Goal: Complete application form: Complete application form

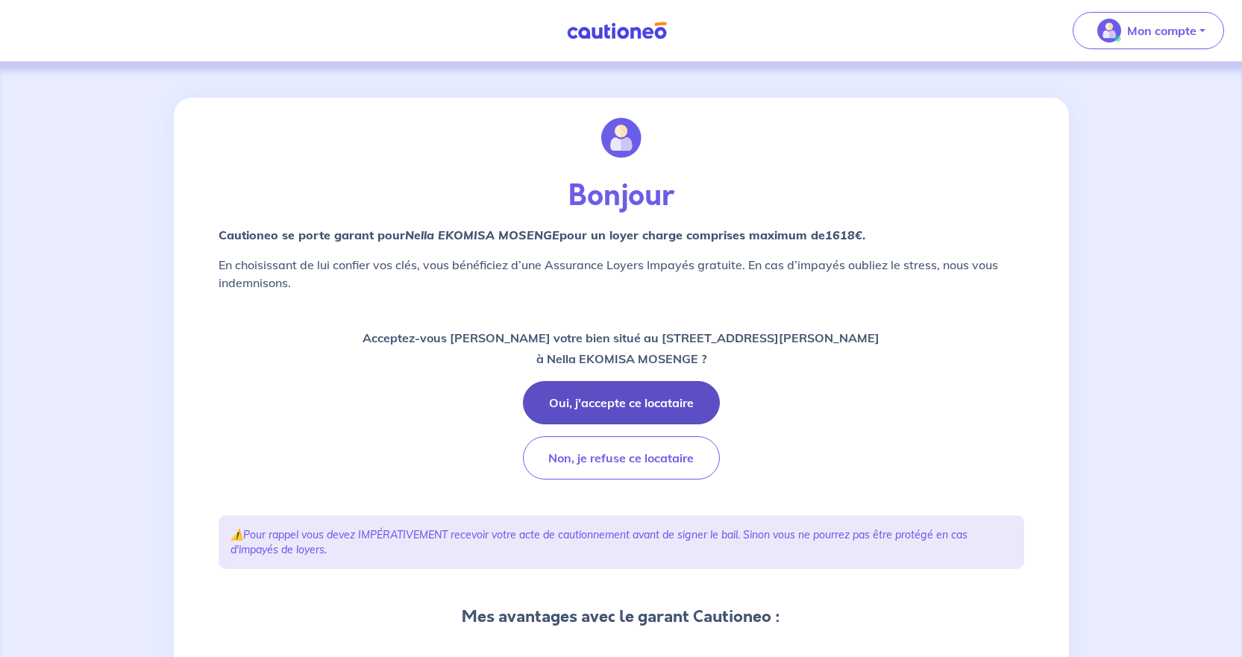
click at [663, 372] on button "Oui, j'accepte ce locataire" at bounding box center [621, 402] width 197 height 43
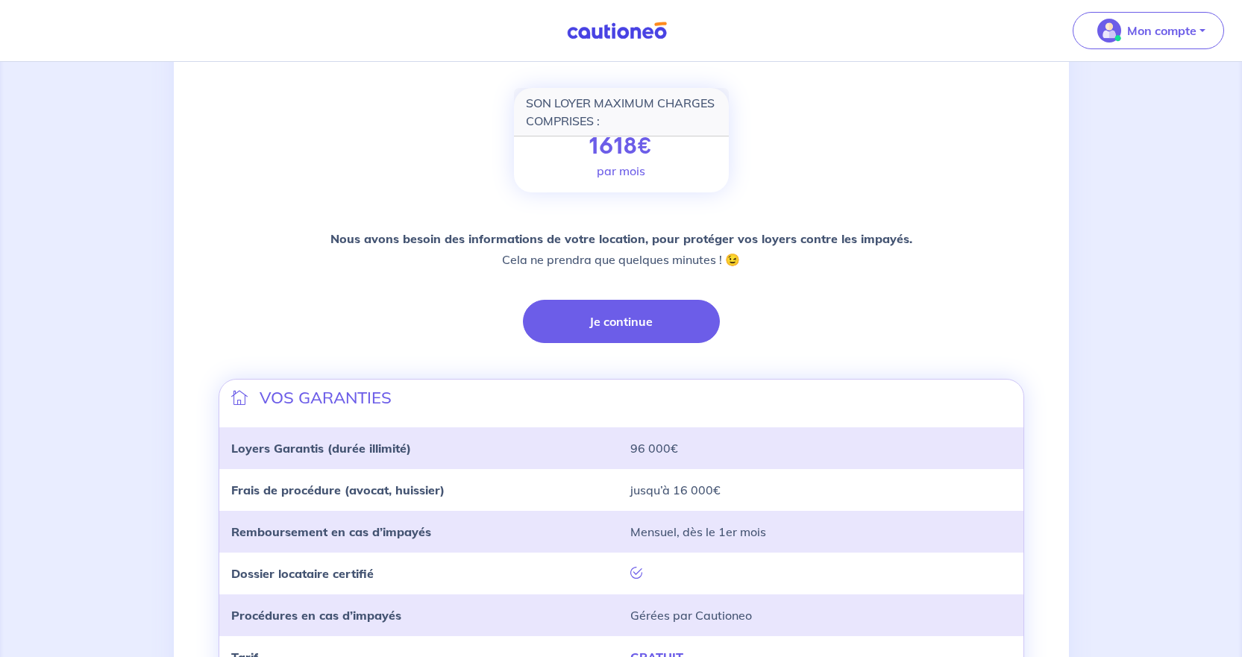
scroll to position [298, 0]
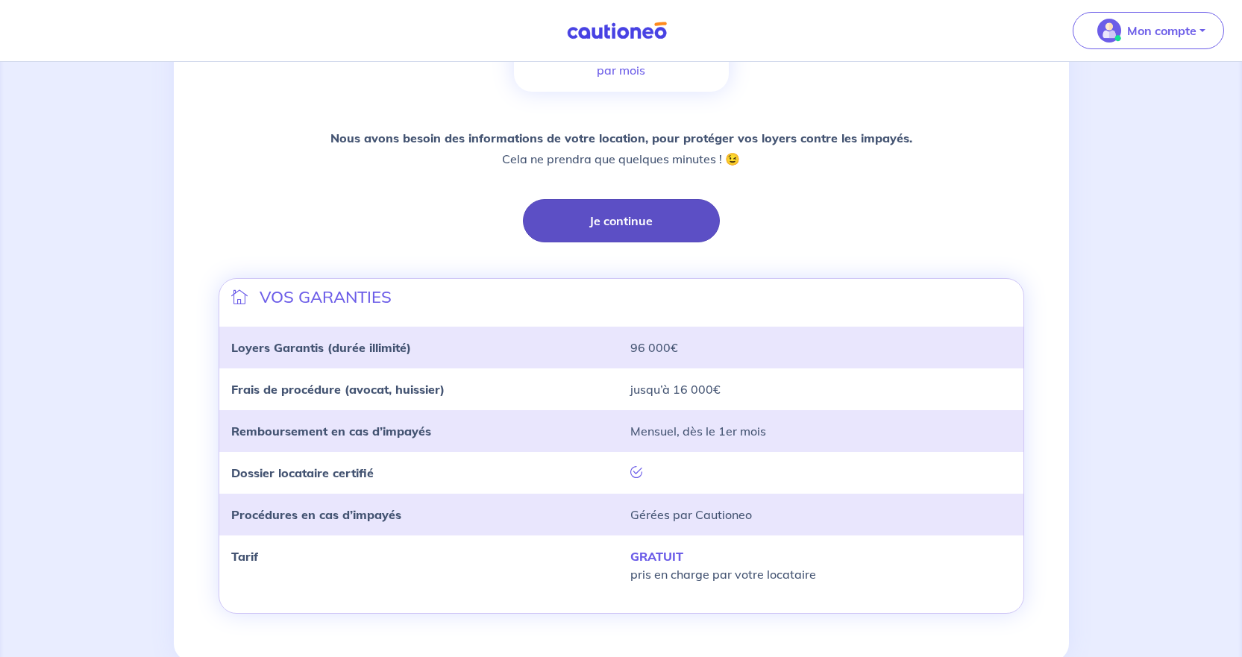
click at [647, 230] on button "Je continue" at bounding box center [621, 220] width 197 height 43
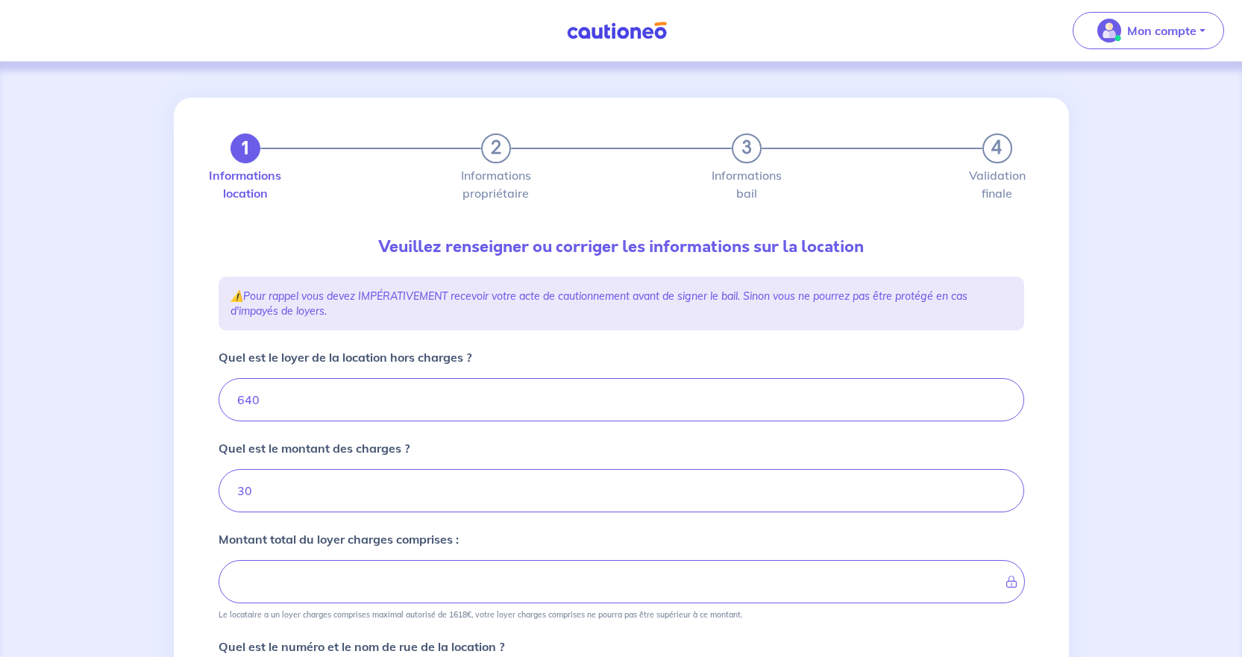
type input "670"
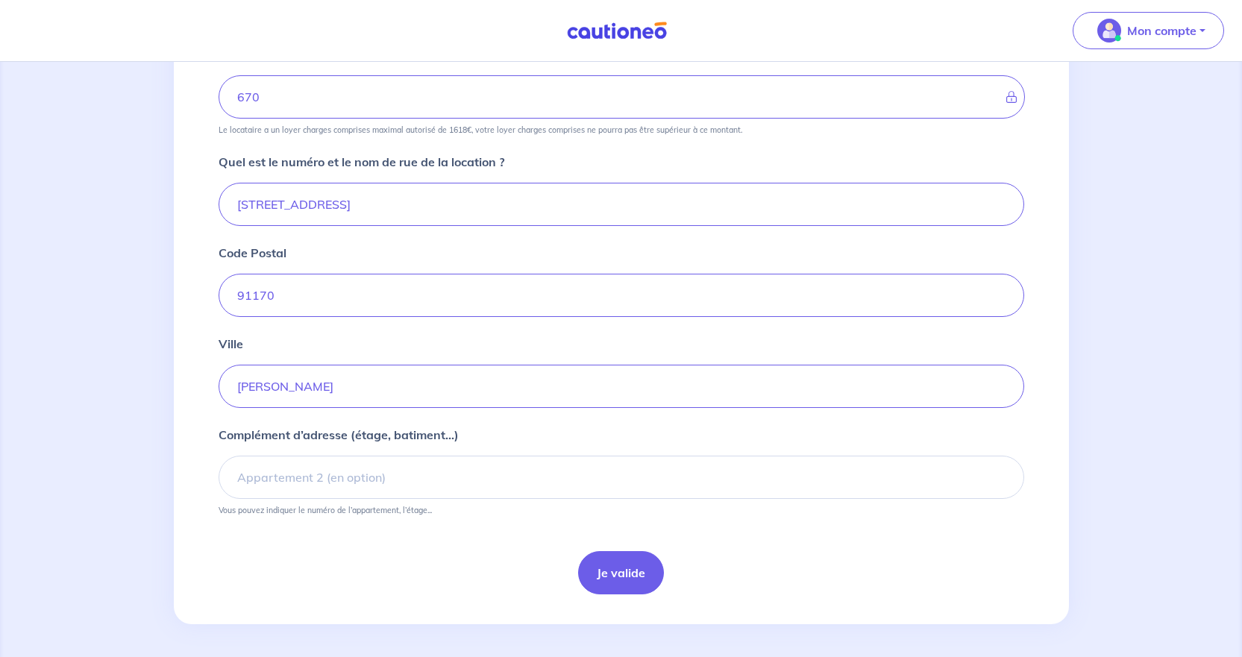
scroll to position [488, 0]
click at [603, 372] on button "Je valide" at bounding box center [621, 569] width 86 height 43
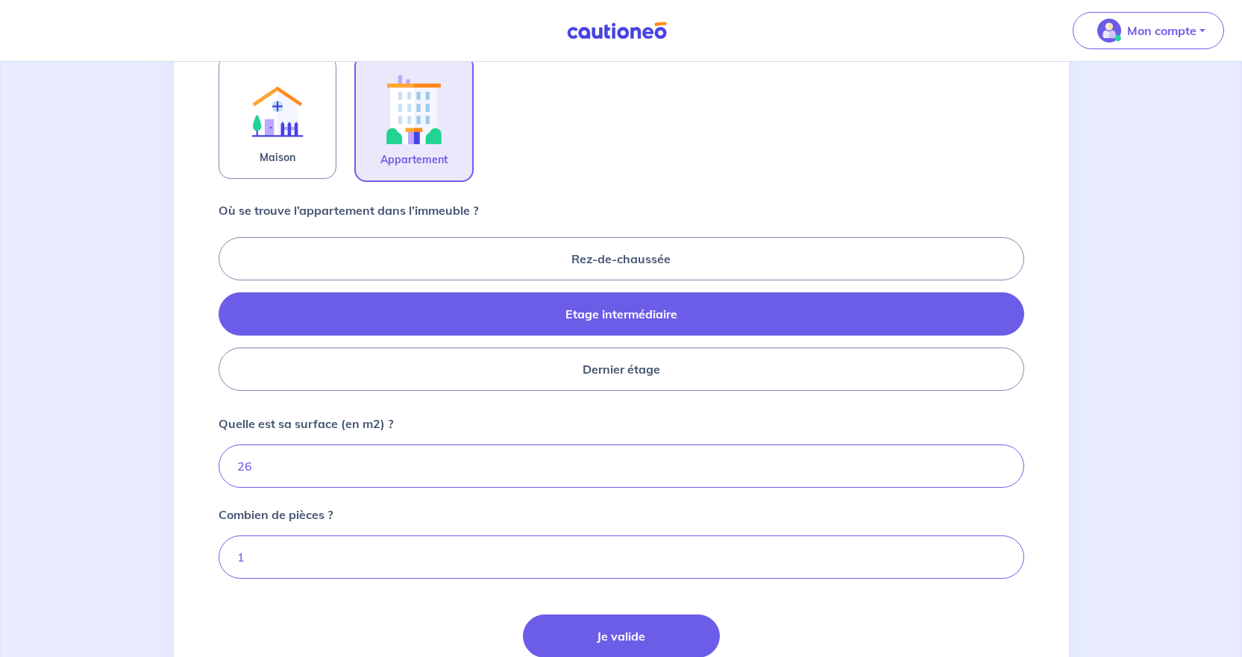
scroll to position [597, 0]
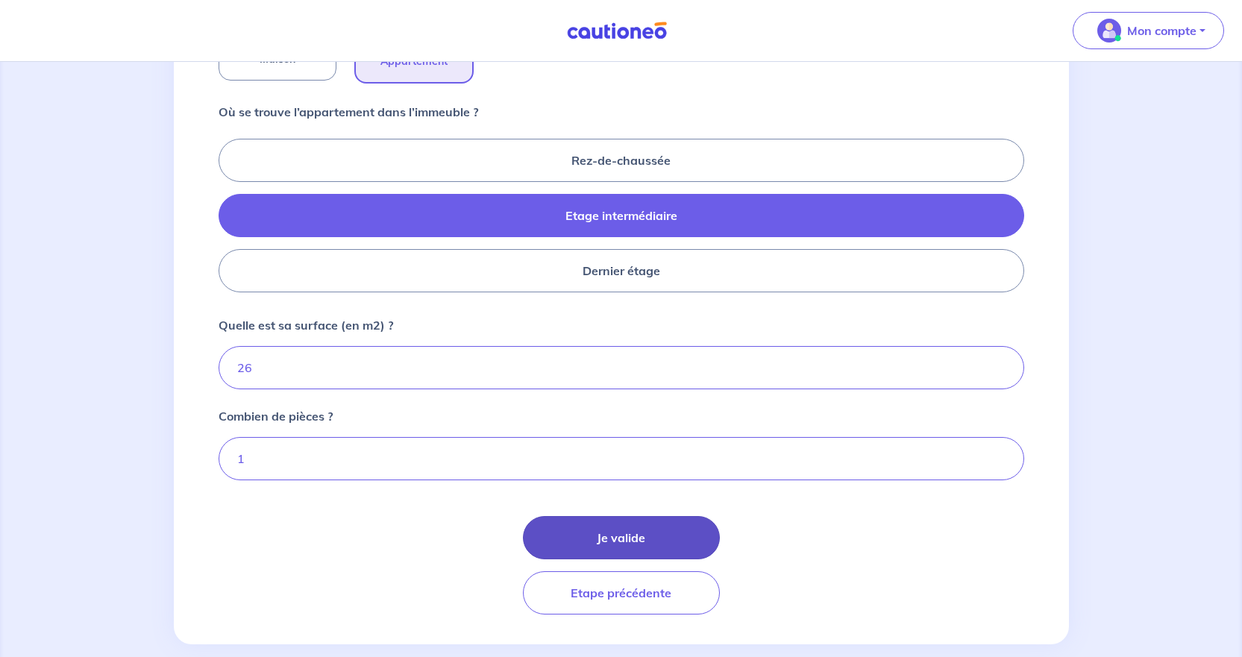
click at [597, 372] on button "Je valide" at bounding box center [621, 537] width 197 height 43
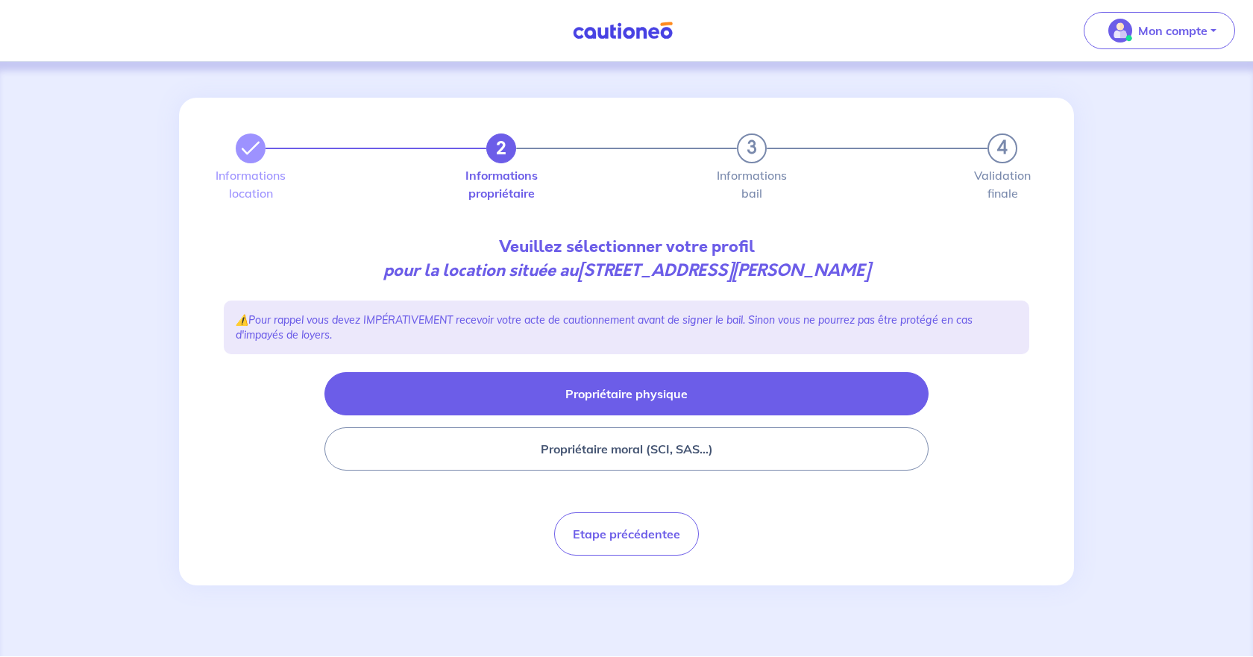
click at [657, 372] on button "Propriétaire physique" at bounding box center [626, 393] width 604 height 43
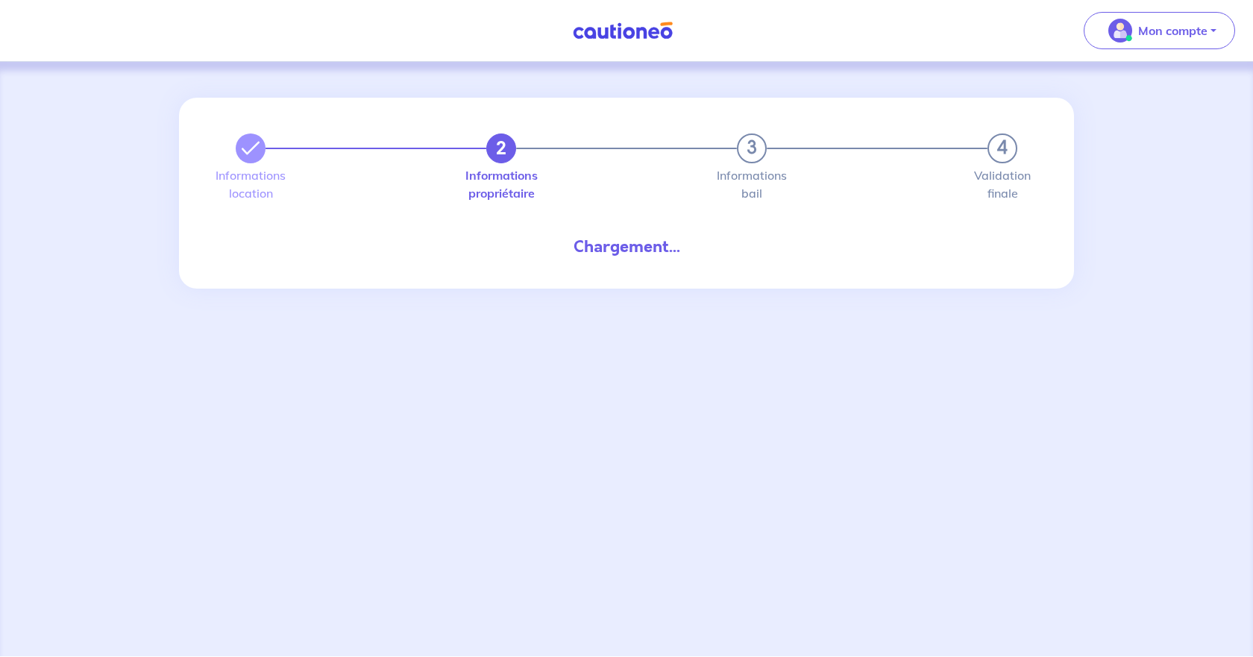
select select "FR"
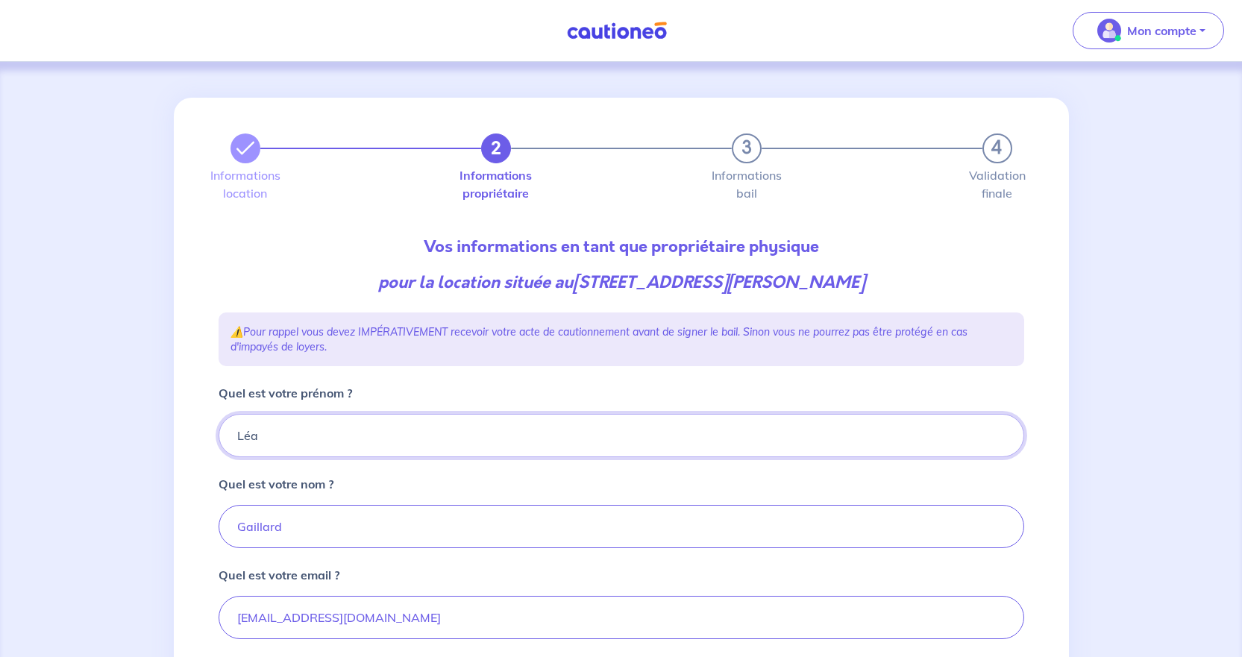
click at [359, 372] on input "Léa" at bounding box center [620, 435] width 805 height 43
type input "[PERSON_NAME]"
click at [295, 372] on input "Gaillard" at bounding box center [620, 526] width 805 height 43
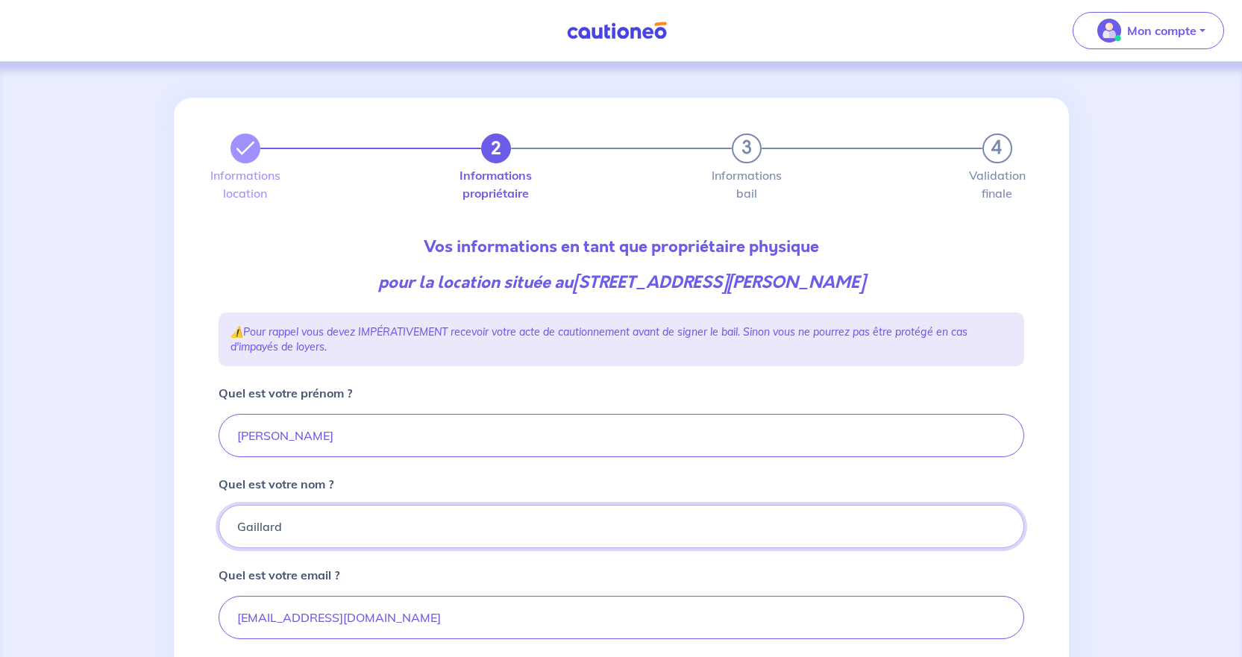
click at [295, 372] on input "Gaillard" at bounding box center [620, 526] width 805 height 43
type input "[PERSON_NAME]"
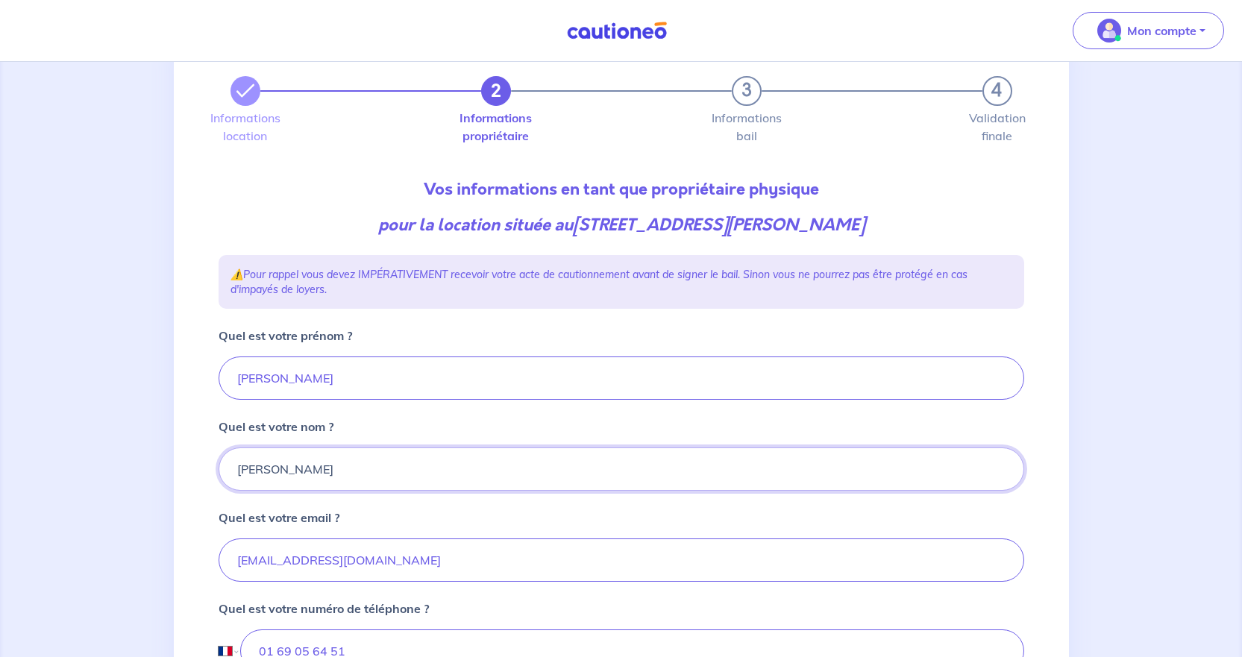
scroll to position [75, 0]
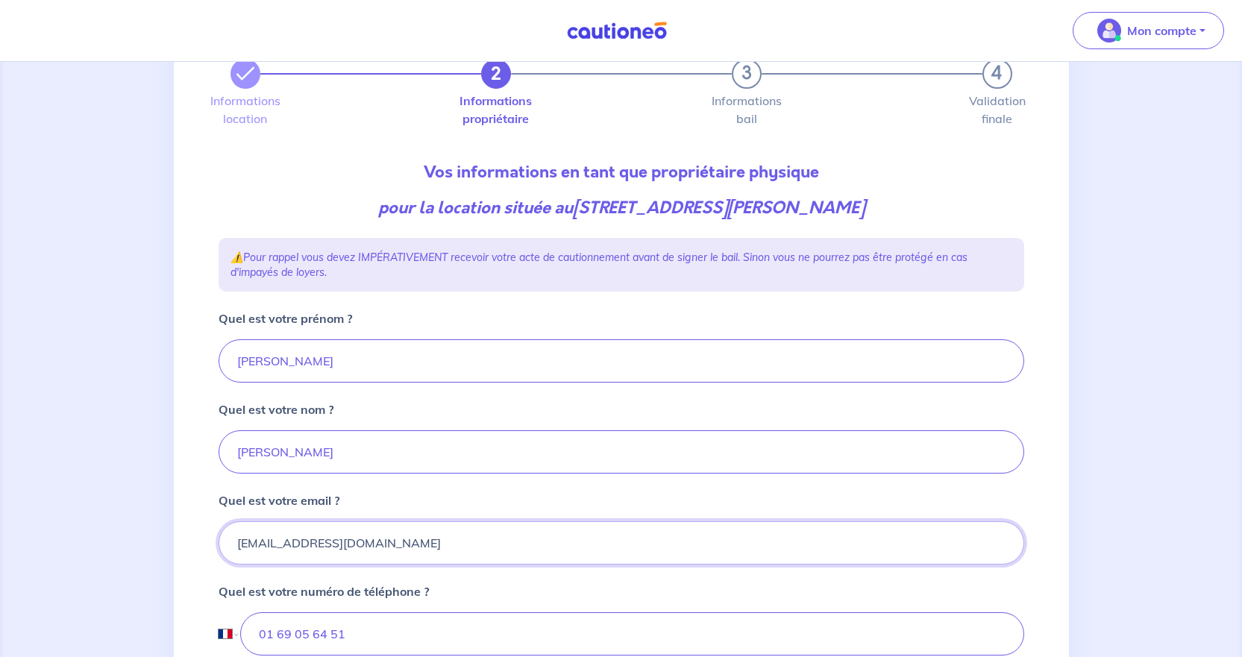
click at [299, 372] on input "[EMAIL_ADDRESS][DOMAIN_NAME]" at bounding box center [620, 542] width 805 height 43
type input "e"
type input "[PERSON_NAME][EMAIL_ADDRESS][DOMAIN_NAME]"
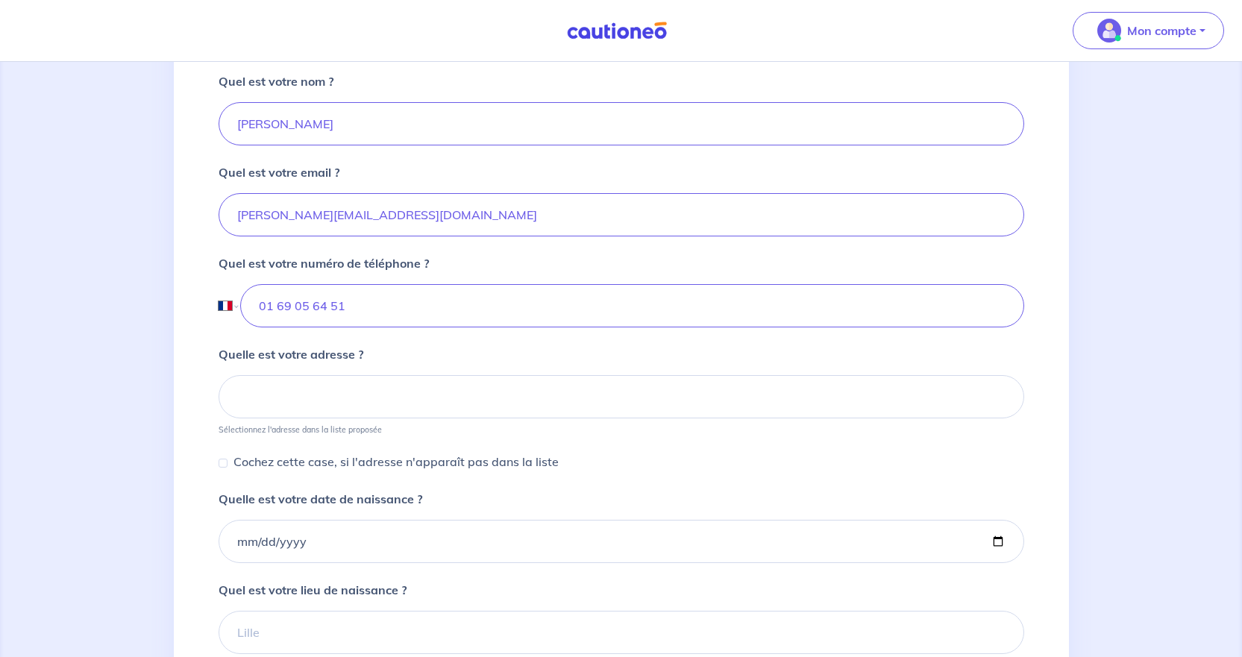
scroll to position [447, 0]
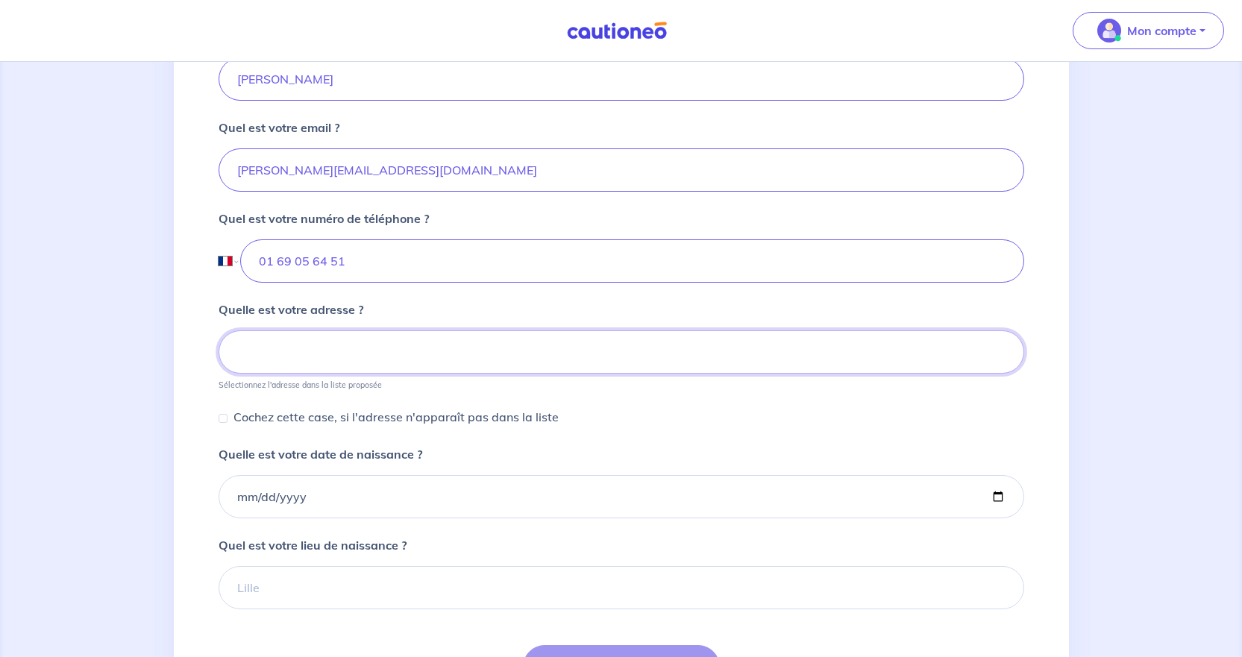
click at [319, 359] on input at bounding box center [620, 351] width 805 height 43
click at [245, 372] on p "Cochez cette case, si l'adresse n'apparaît pas dans la liste" at bounding box center [395, 417] width 325 height 18
click at [227, 372] on input "Cochez cette case, si l'adresse n'apparaît pas dans la liste" at bounding box center [222, 418] width 9 height 9
checkbox input "true"
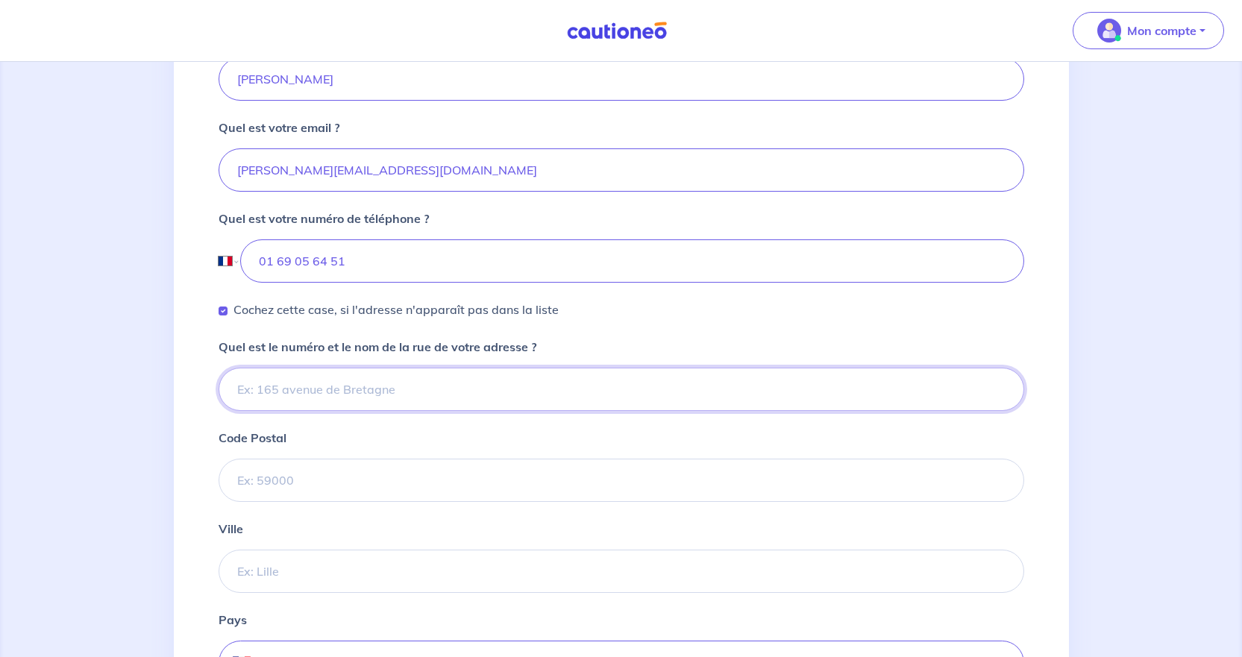
click at [271, 372] on input "Quel est le numéro et le nom de la rue de votre adresse ?" at bounding box center [620, 389] width 805 height 43
type input "[STREET_ADDRESS]"
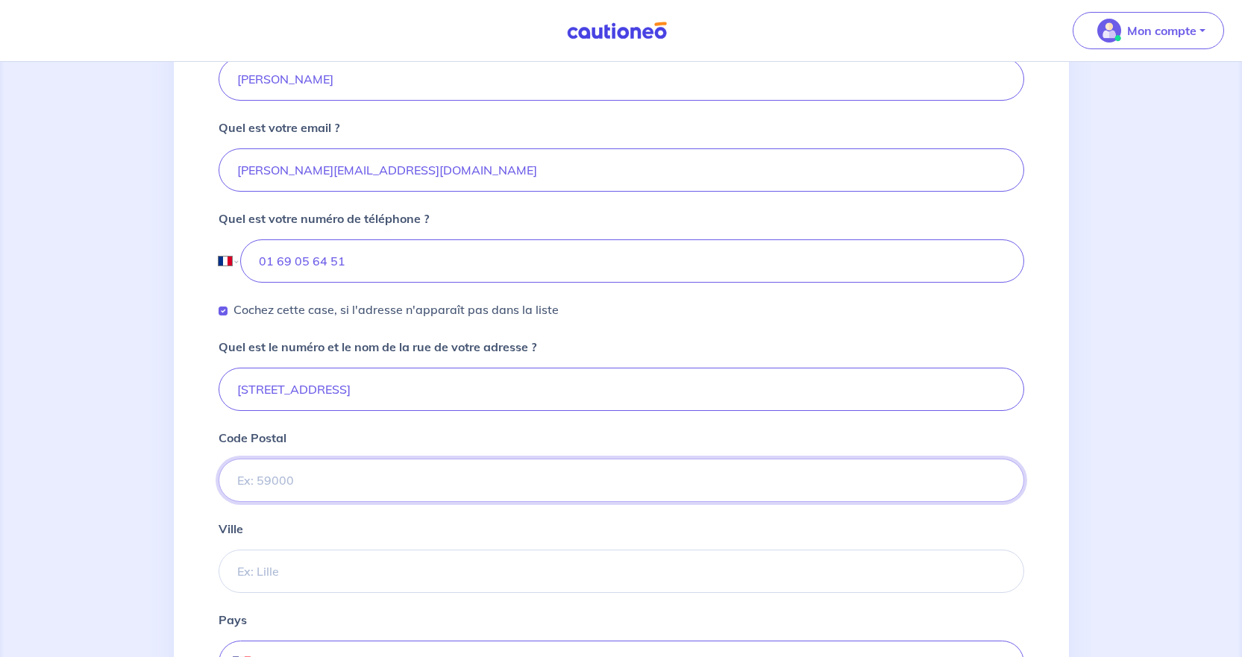
click at [306, 372] on input "Code Postal" at bounding box center [620, 480] width 805 height 43
type input "91170"
click at [285, 372] on input "Ville" at bounding box center [620, 571] width 805 height 43
type input "[PERSON_NAME]"
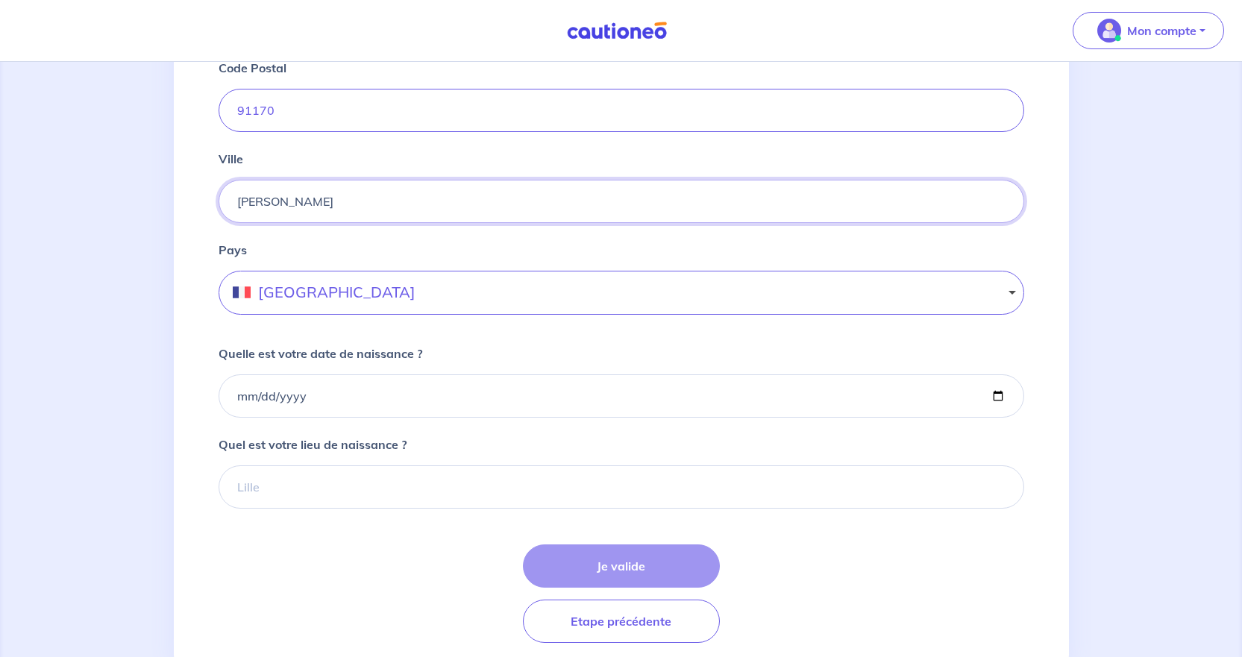
scroll to position [820, 0]
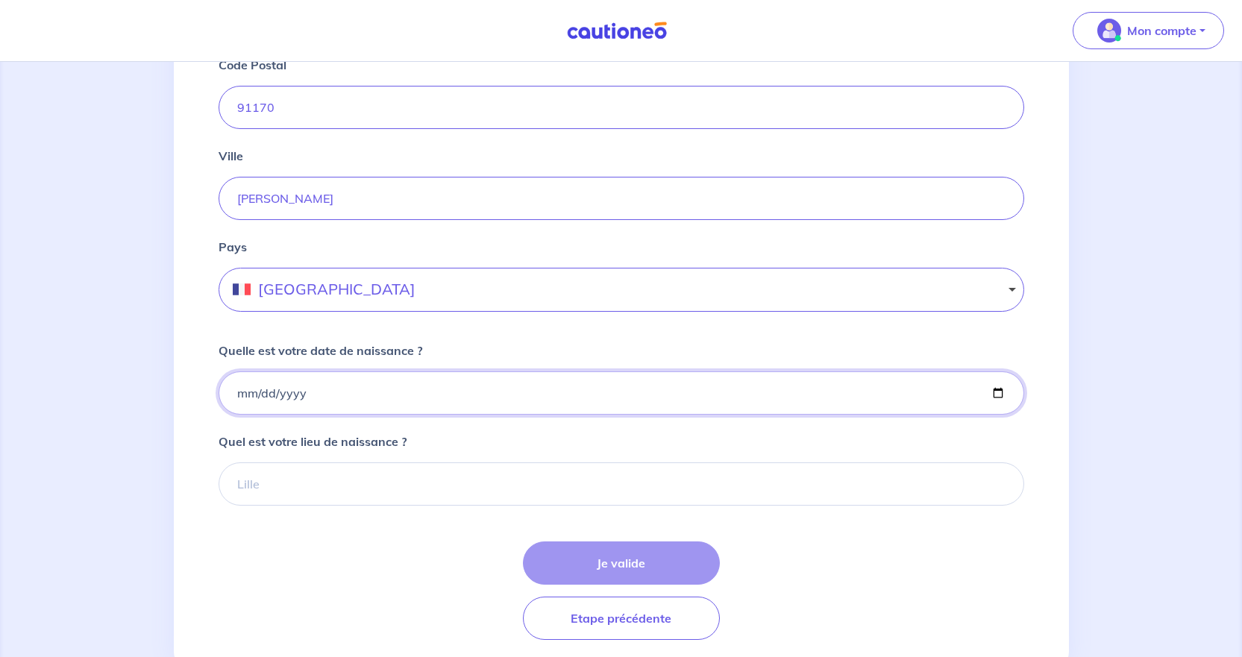
click at [334, 372] on input "Quelle est votre date de naissance ?" at bounding box center [620, 392] width 805 height 43
type input "0002-08-06"
type input "[DATE]"
click at [412, 372] on input "Quel est votre lieu de naissance ?" at bounding box center [620, 483] width 805 height 43
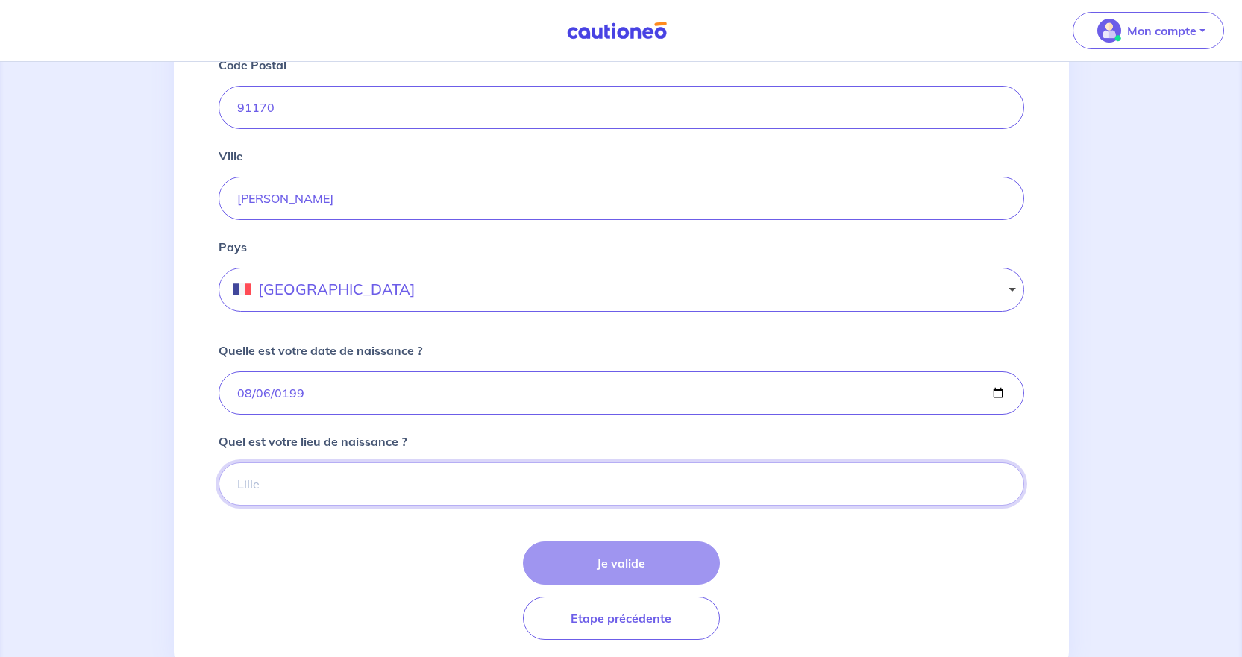
type input "COURCOURONNES"
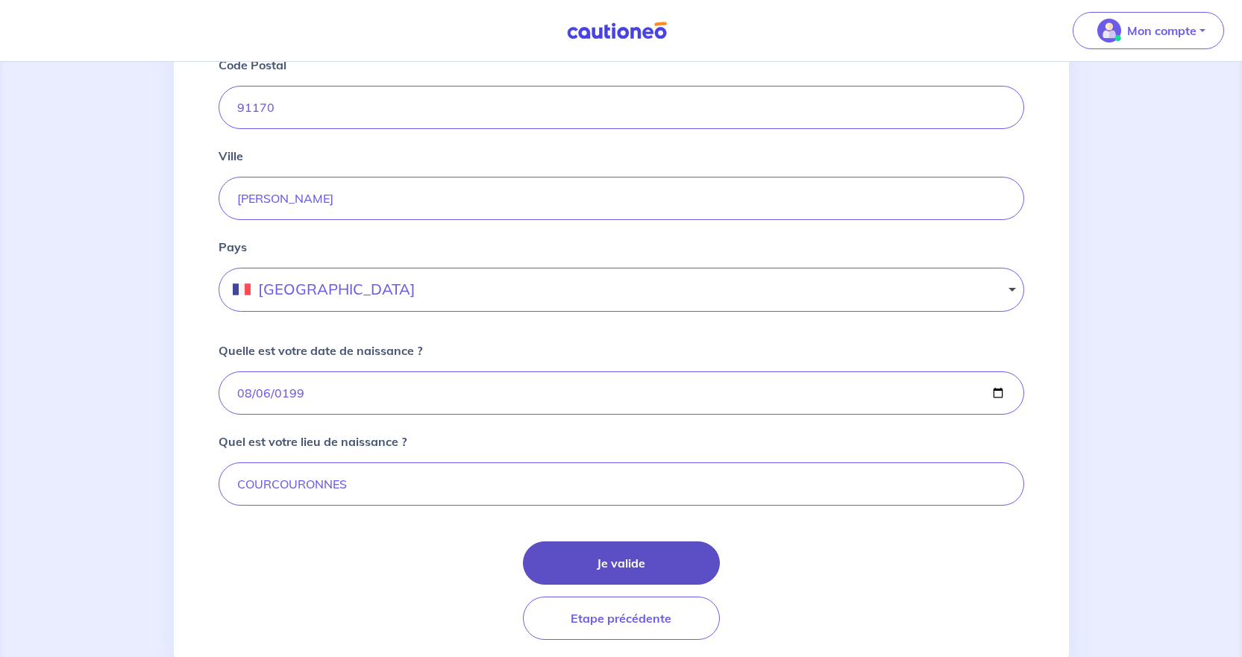
click at [663, 372] on button "Je valide" at bounding box center [621, 562] width 197 height 43
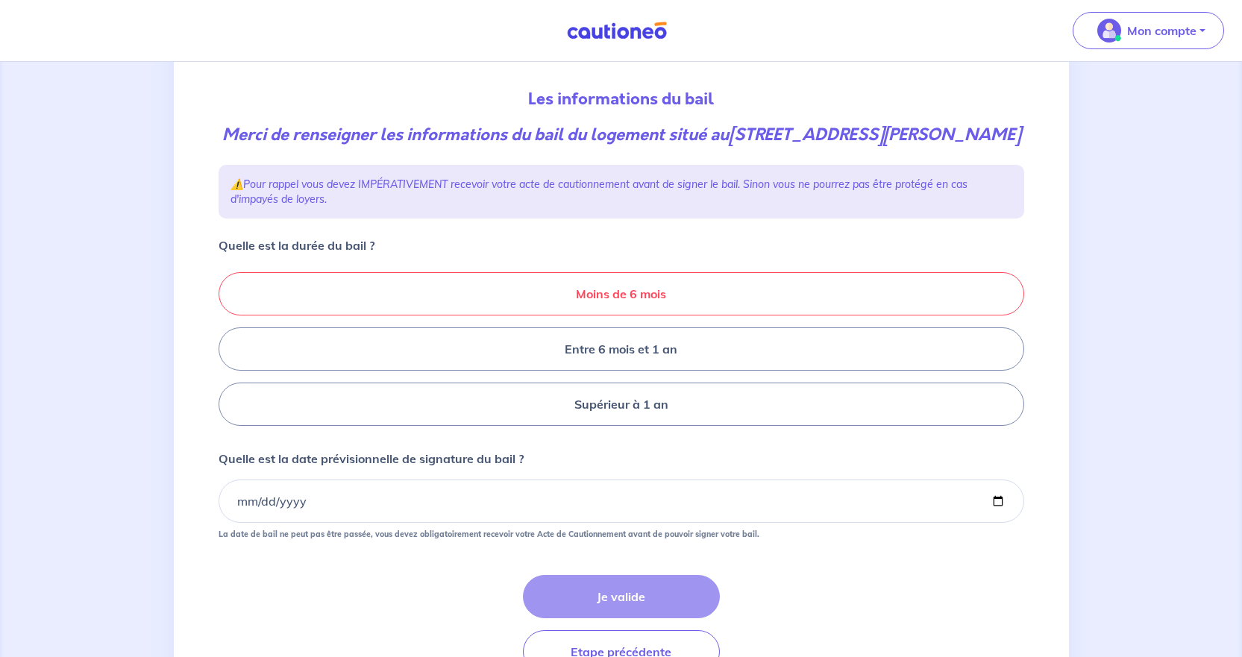
scroll to position [149, 0]
click at [618, 372] on label "Supérieur à 1 an" at bounding box center [620, 402] width 805 height 43
click at [228, 353] on input "Supérieur à 1 an" at bounding box center [223, 348] width 10 height 10
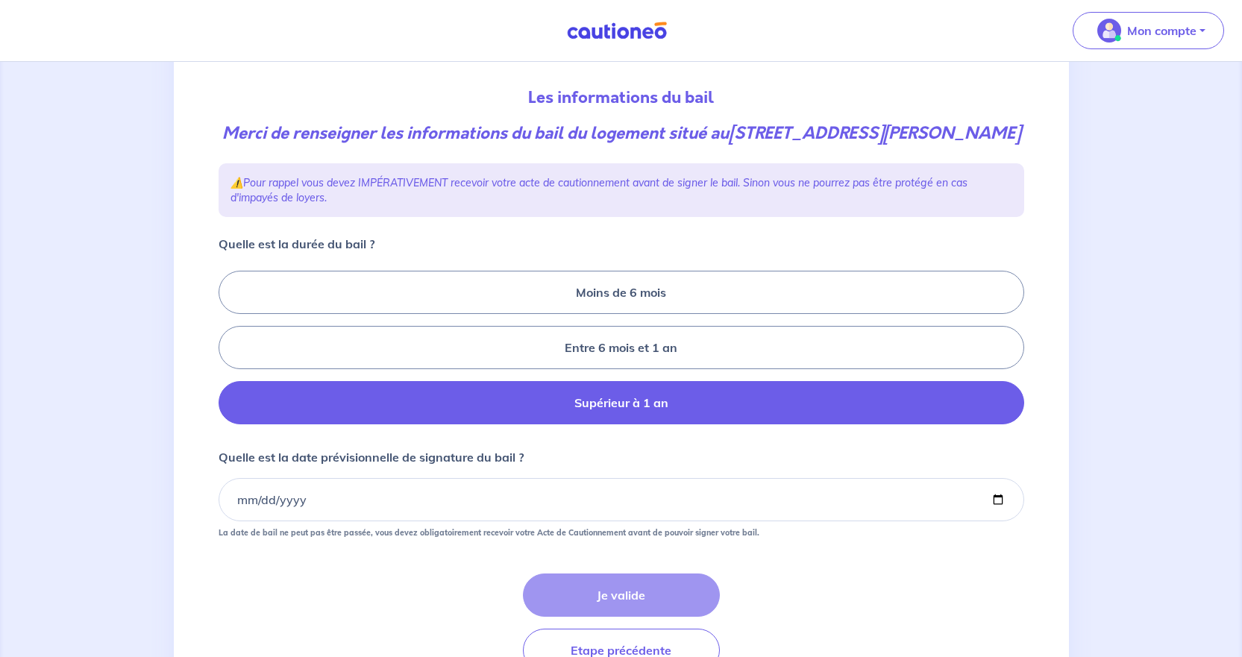
radio input "true"
click at [360, 372] on input "Quelle est la date prévisionnelle de signature du bail ?" at bounding box center [620, 499] width 805 height 43
click at [741, 372] on input "Quelle est la date prévisionnelle de signature du bail ?" at bounding box center [620, 499] width 805 height 43
type input "[DATE]"
click at [682, 372] on button "Je valide" at bounding box center [621, 594] width 197 height 43
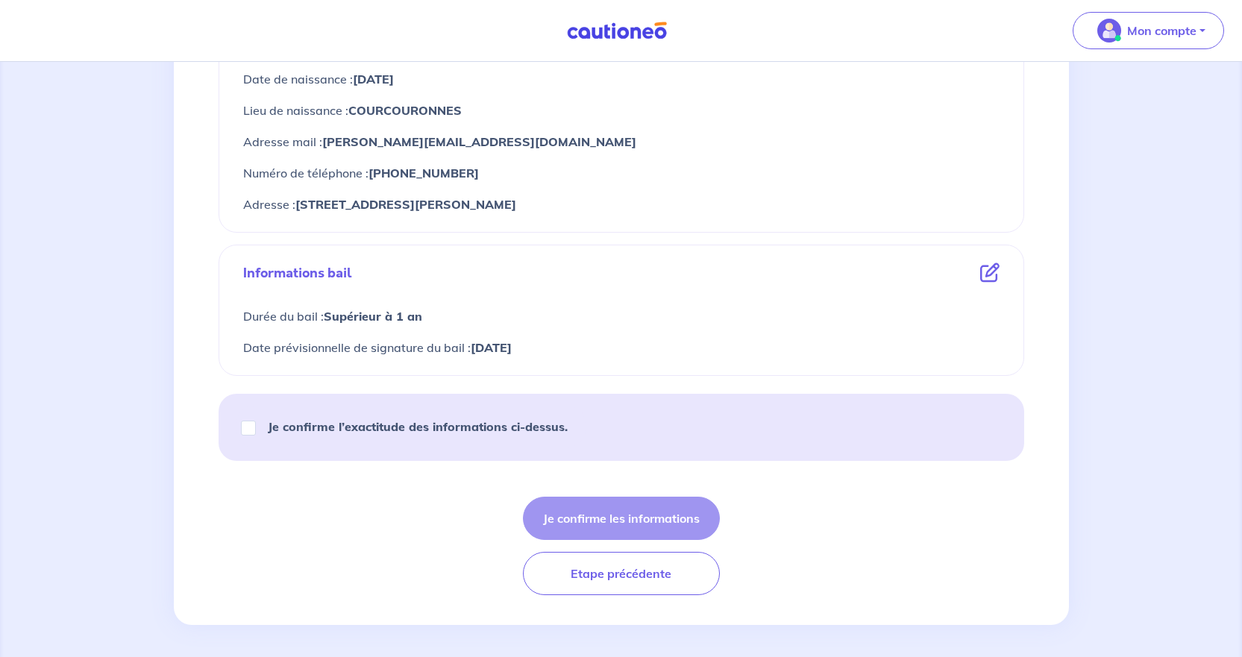
scroll to position [656, 0]
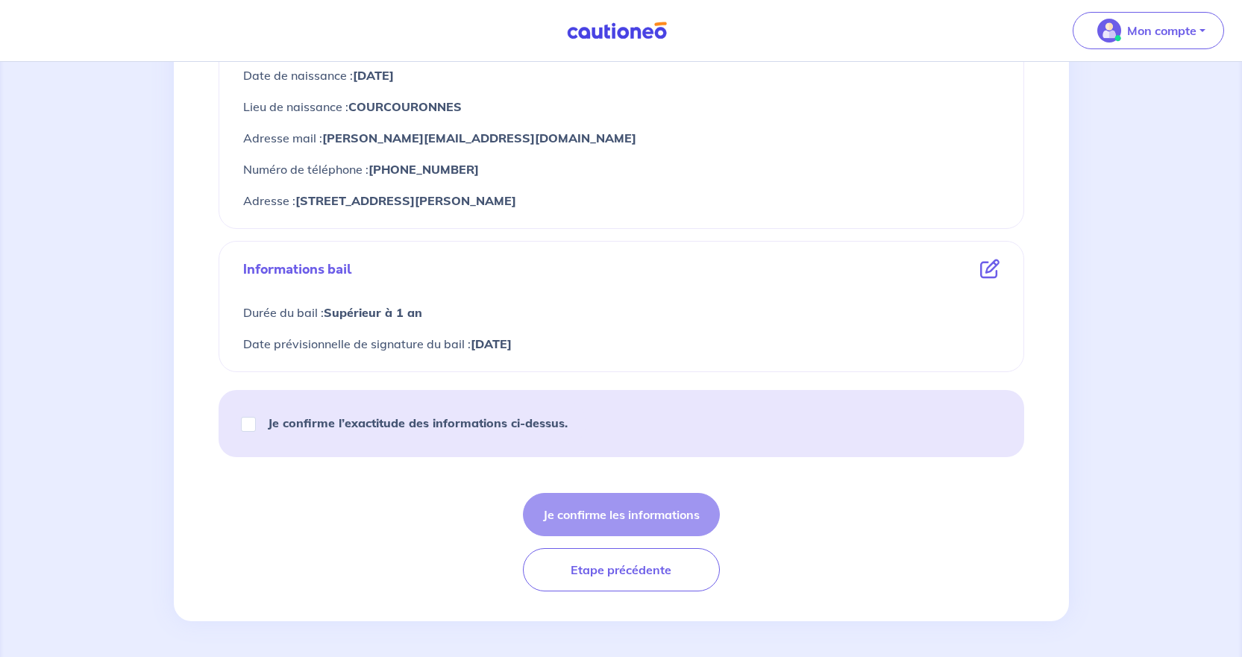
click at [432, 372] on strong "Je confirme l’exactitude des informations ci-dessus." at bounding box center [418, 422] width 300 height 15
click at [256, 372] on input "Je confirme l’exactitude des informations ci-dessus." at bounding box center [248, 424] width 15 height 15
checkbox input "true"
click at [689, 372] on button "Je confirme les informations" at bounding box center [621, 514] width 197 height 43
